Goal: Information Seeking & Learning: Learn about a topic

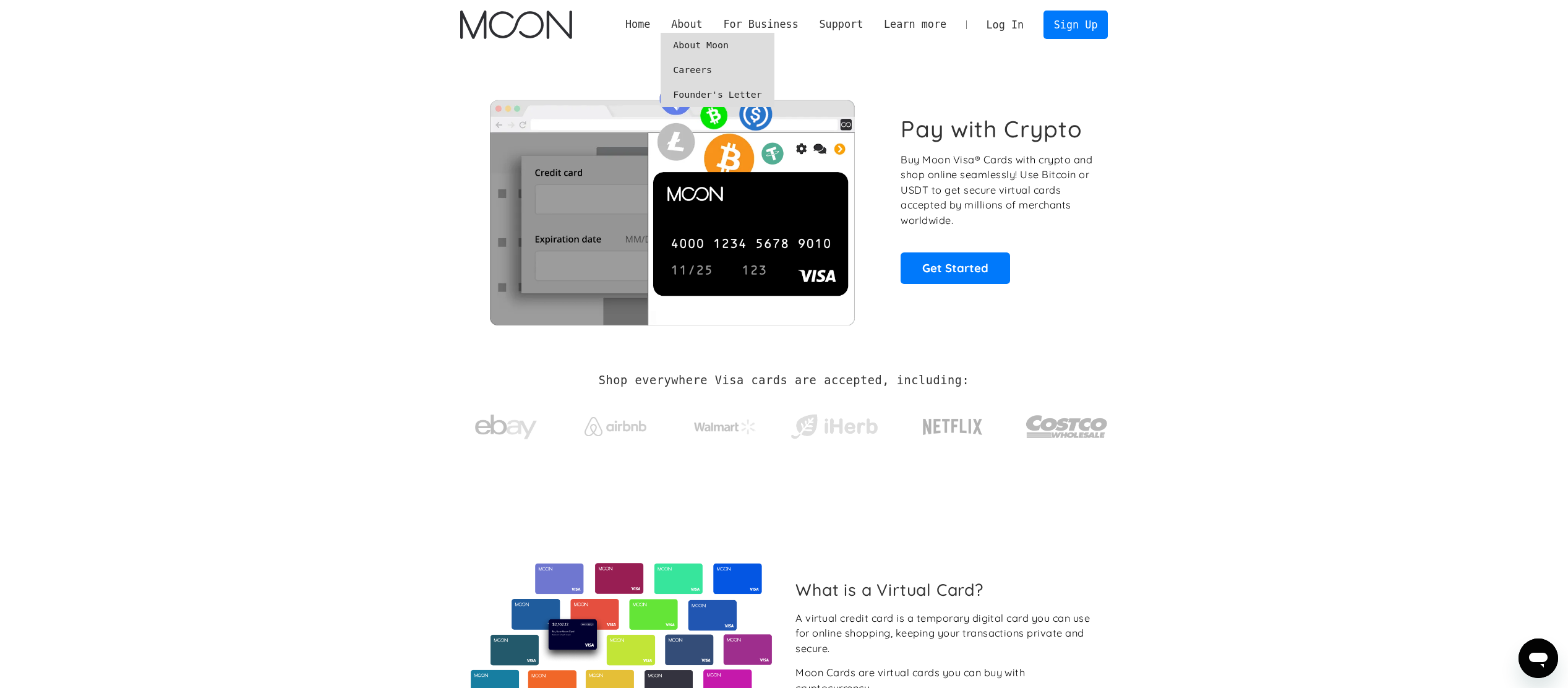
click at [721, 47] on link "About Moon" at bounding box center [717, 45] width 113 height 25
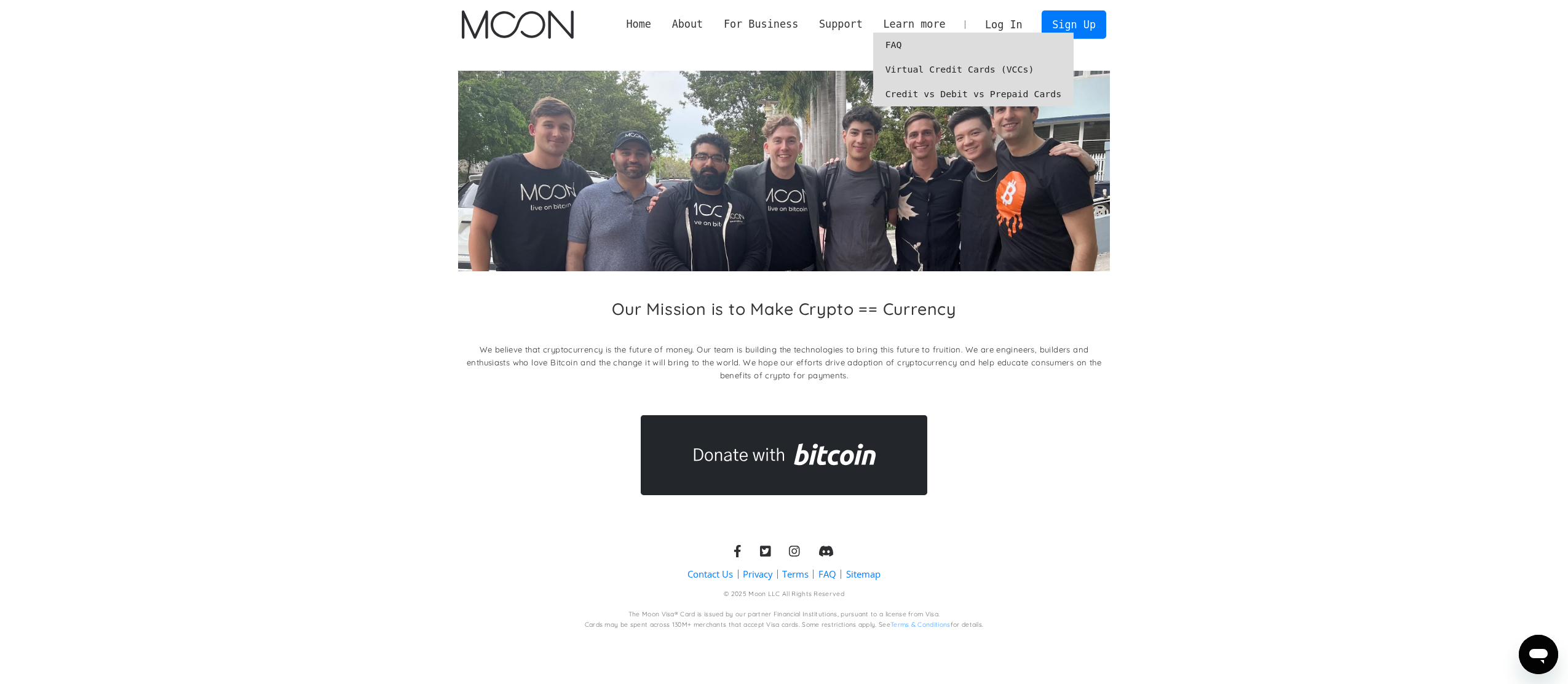
click at [921, 72] on link "Virtual Credit Cards (VCCs)" at bounding box center [974, 70] width 201 height 24
